Goal: Navigation & Orientation: Find specific page/section

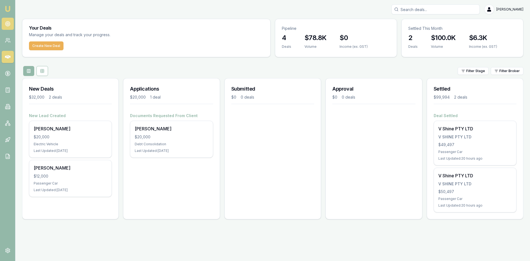
click at [11, 25] on link at bounding box center [8, 24] width 12 height 12
